Goal: Check status: Check status

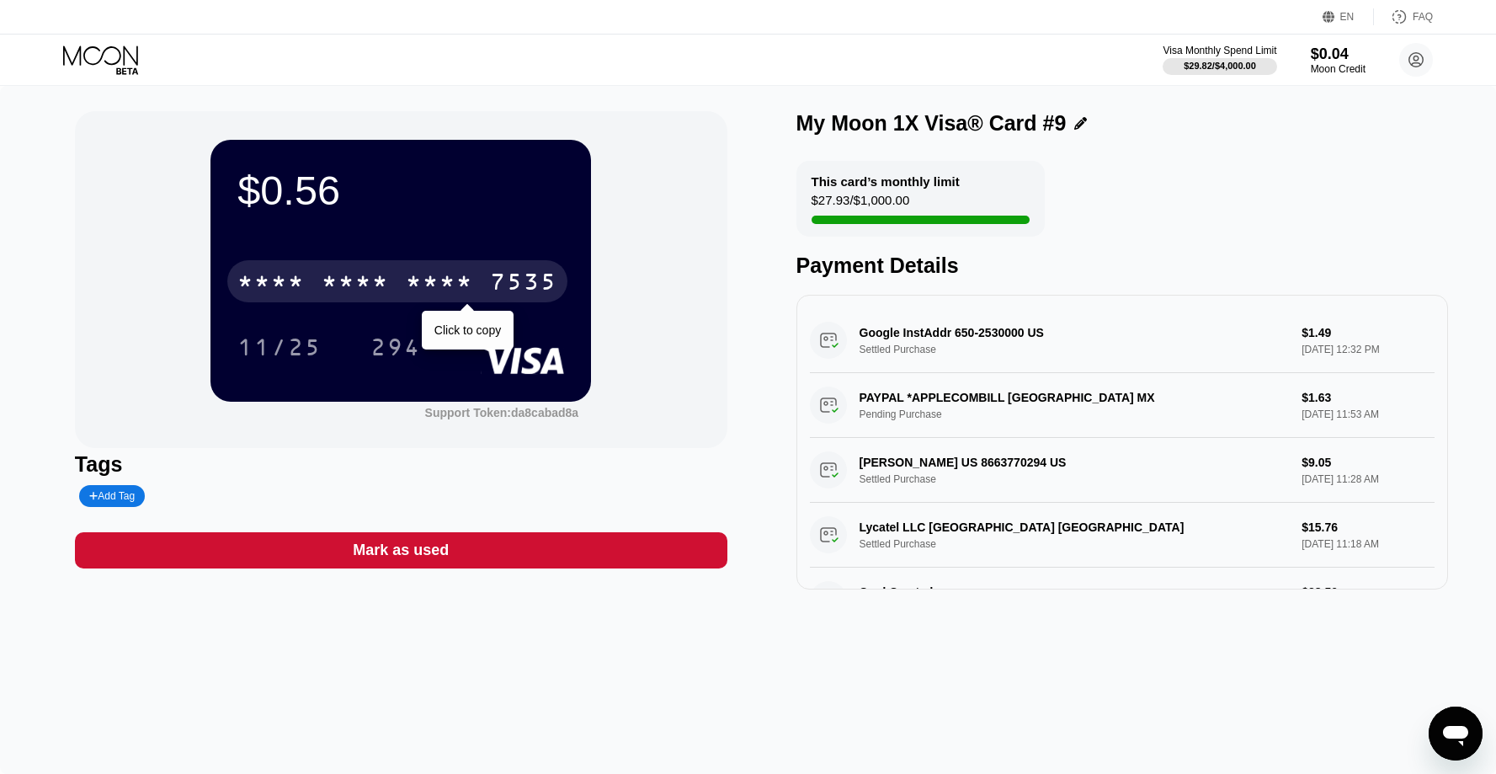
click at [340, 274] on div "* * * *" at bounding box center [355, 283] width 67 height 27
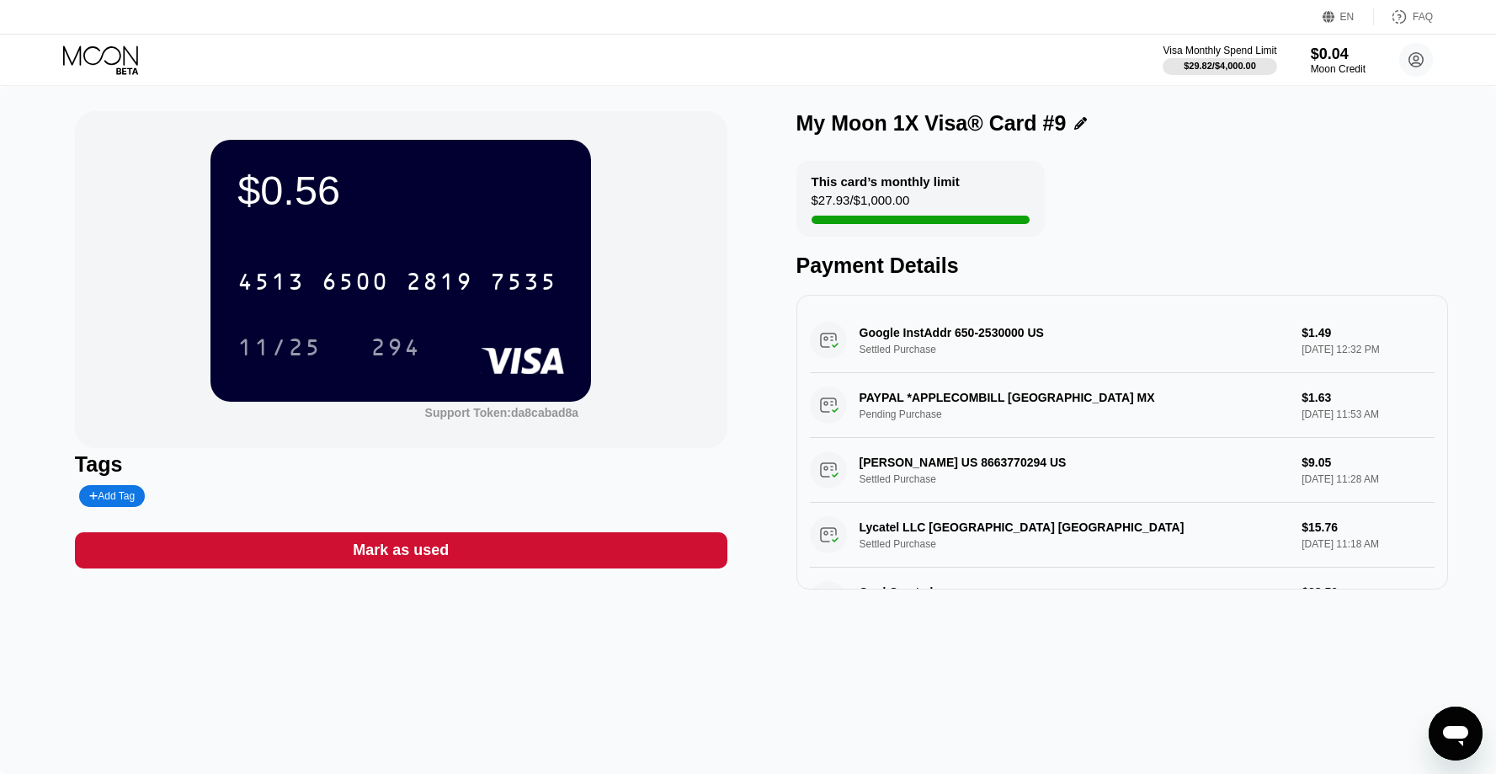
click at [104, 59] on icon at bounding box center [102, 59] width 78 height 29
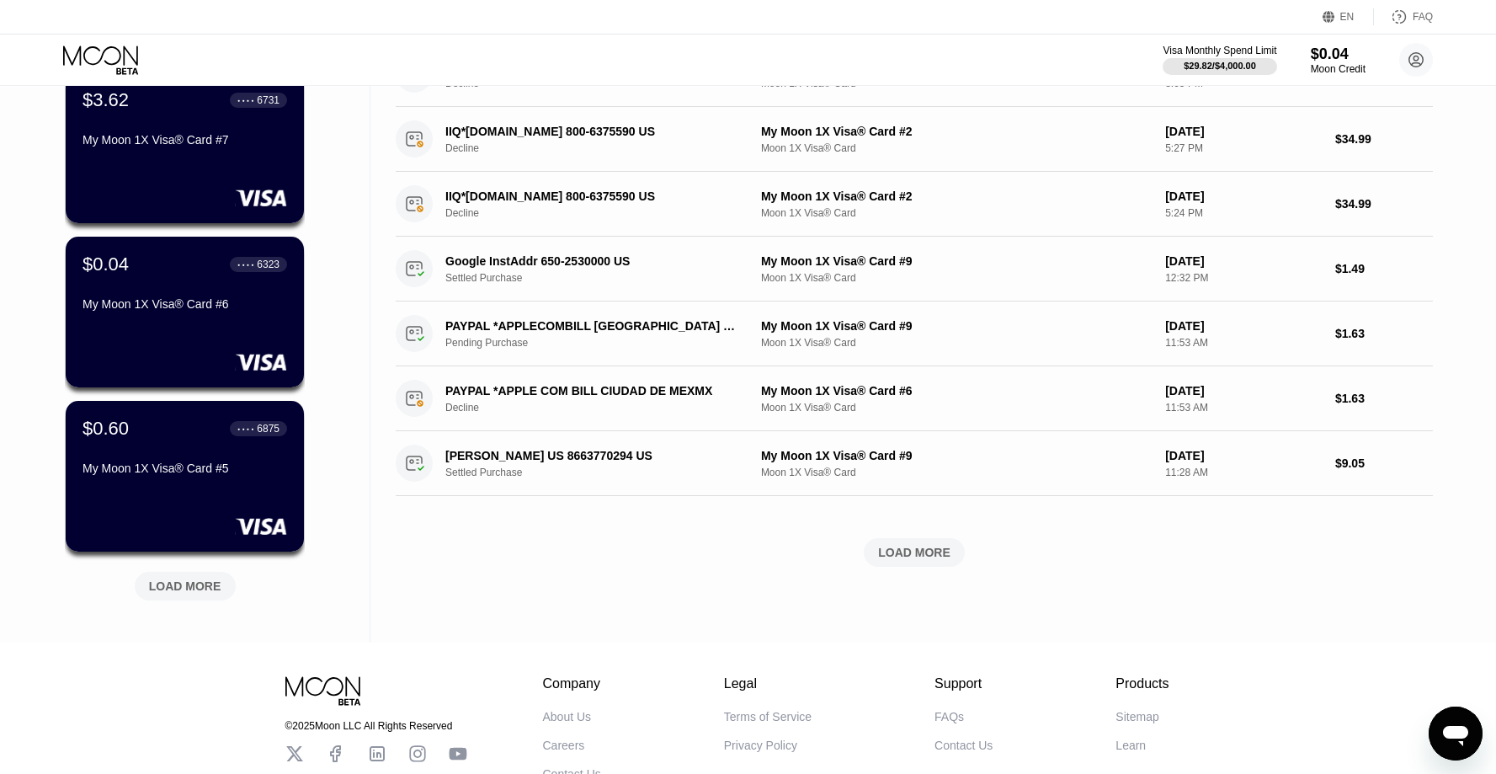
scroll to position [472, 0]
